Goal: Navigation & Orientation: Find specific page/section

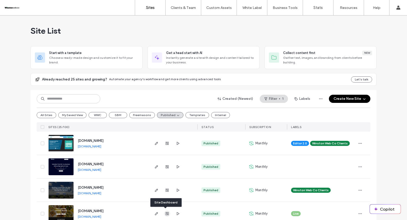
click at [166, 212] on icon "button" at bounding box center [167, 213] width 4 height 4
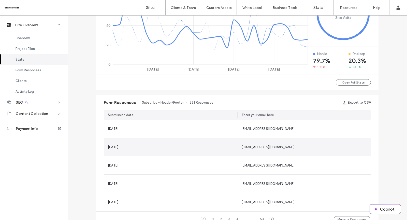
scroll to position [145, 0]
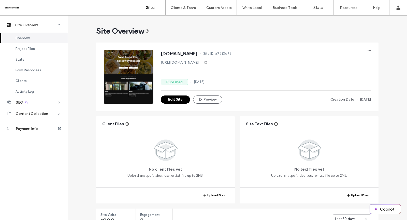
drag, startPoint x: 146, startPoint y: 12, endPoint x: 141, endPoint y: 9, distance: 5.1
click at [146, 12] on link "Sites" at bounding box center [150, 7] width 30 height 15
